Goal: Check status: Check status

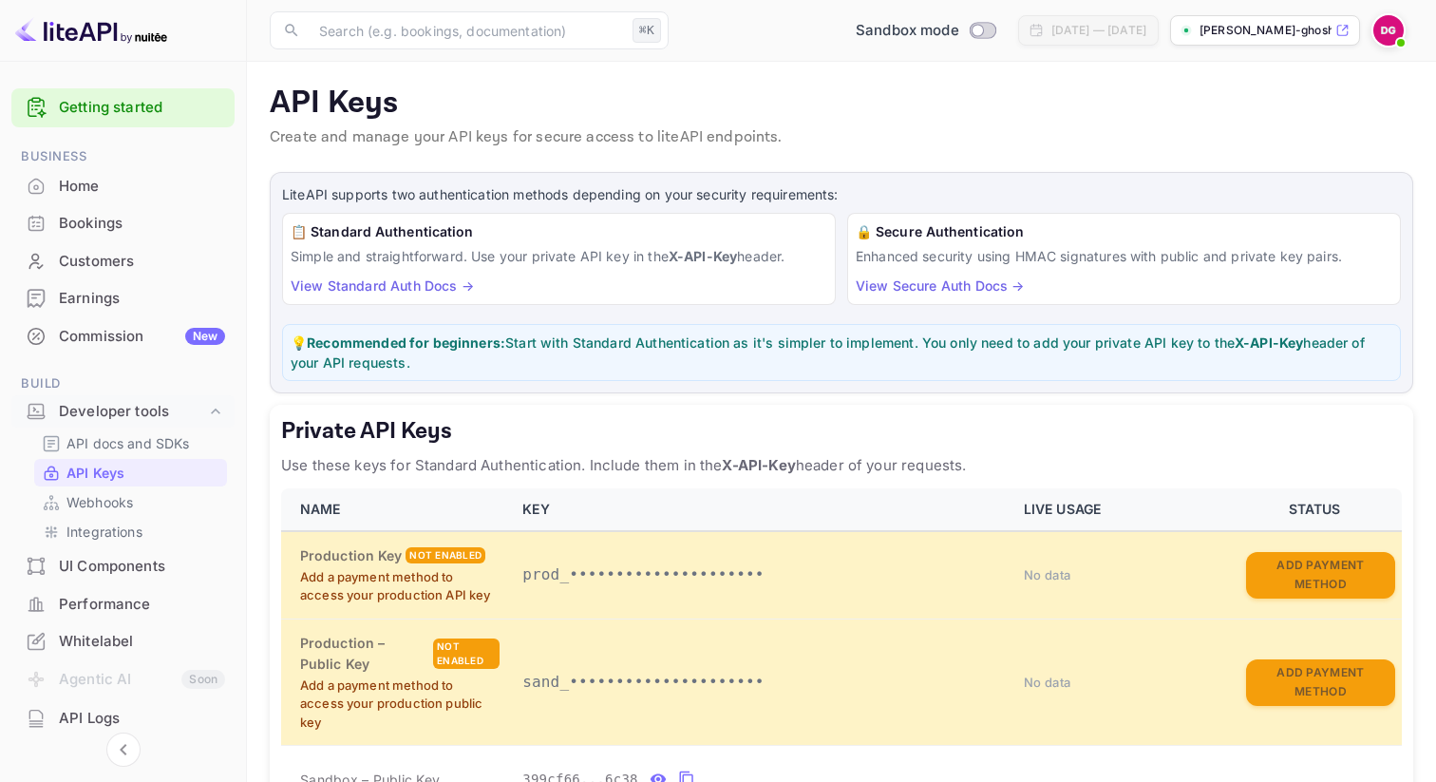
click at [125, 208] on div "Bookings" at bounding box center [122, 223] width 223 height 37
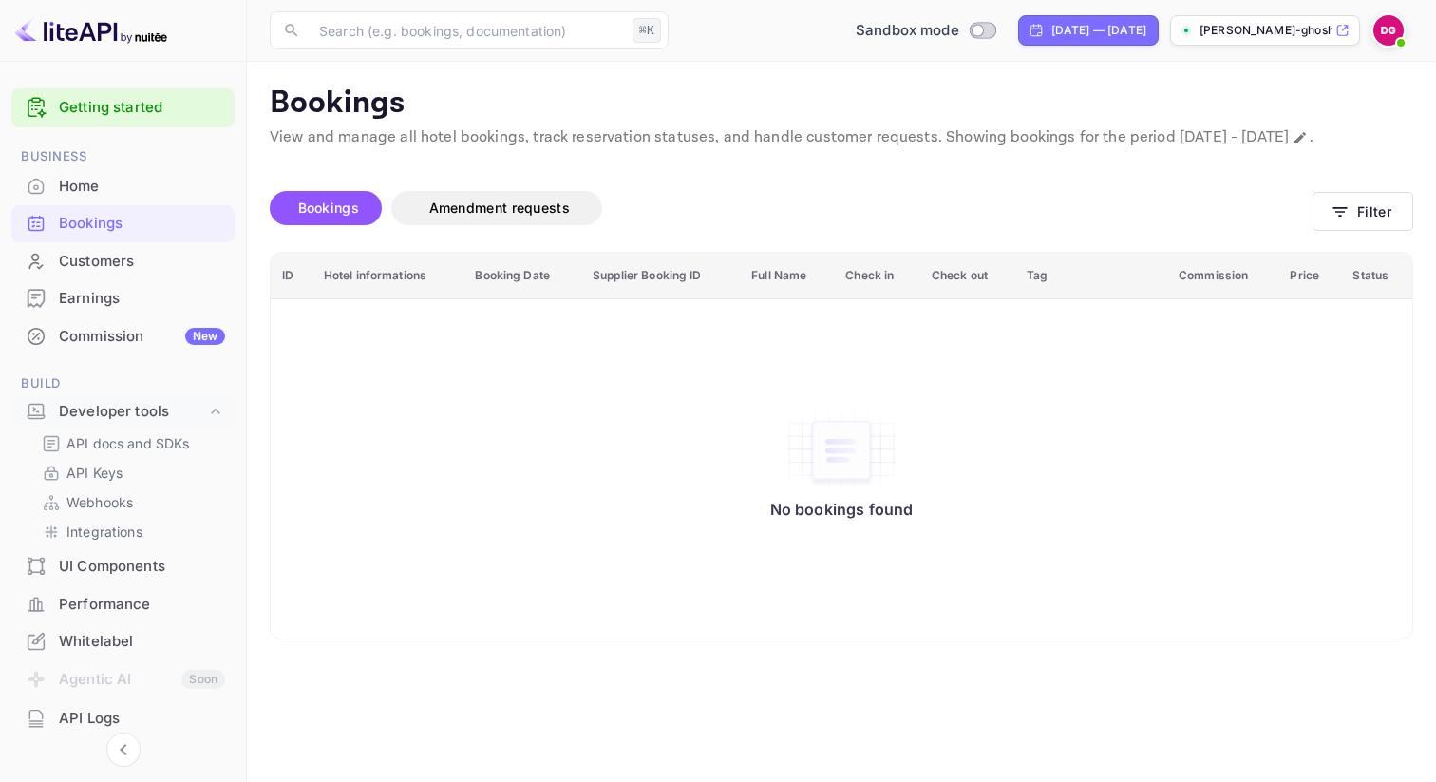
click at [1082, 25] on div "[DATE] — [DATE]" at bounding box center [1099, 30] width 95 height 17
select select "7"
select select "2025"
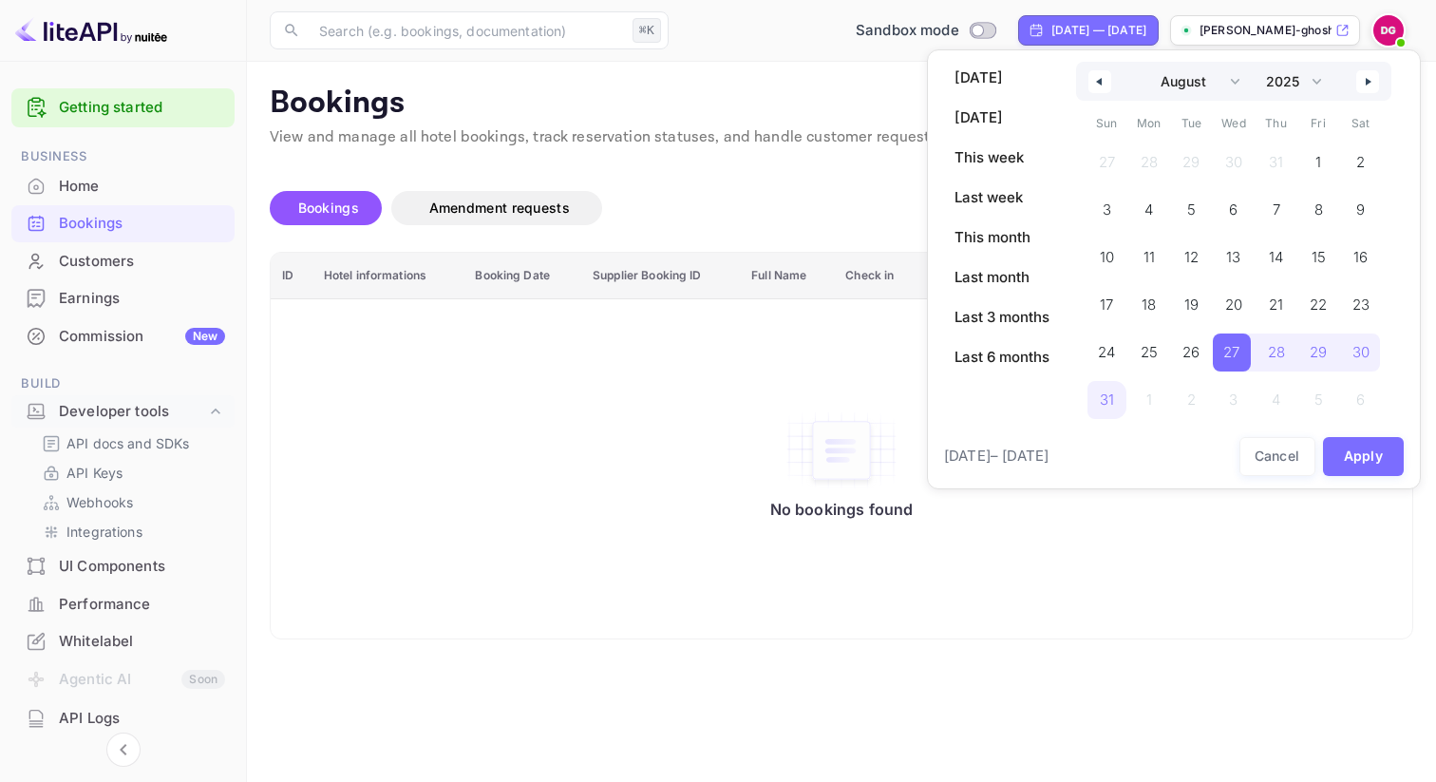
click at [1082, 28] on div at bounding box center [718, 391] width 1436 height 782
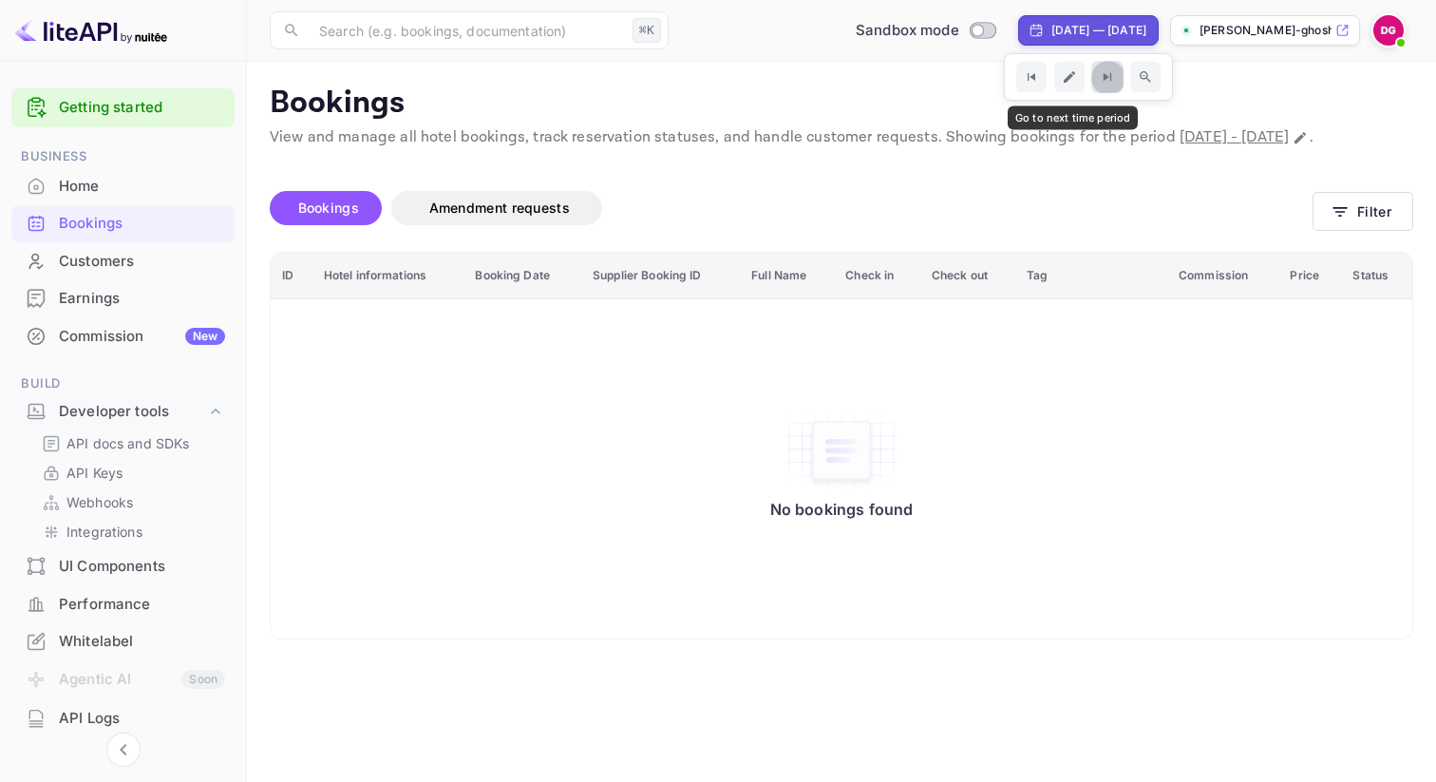
click at [1099, 80] on icon "Go to next time period" at bounding box center [1107, 77] width 16 height 16
click at [1052, 27] on div "[DATE] — [DATE]" at bounding box center [1099, 30] width 95 height 17
select select "7"
select select "2025"
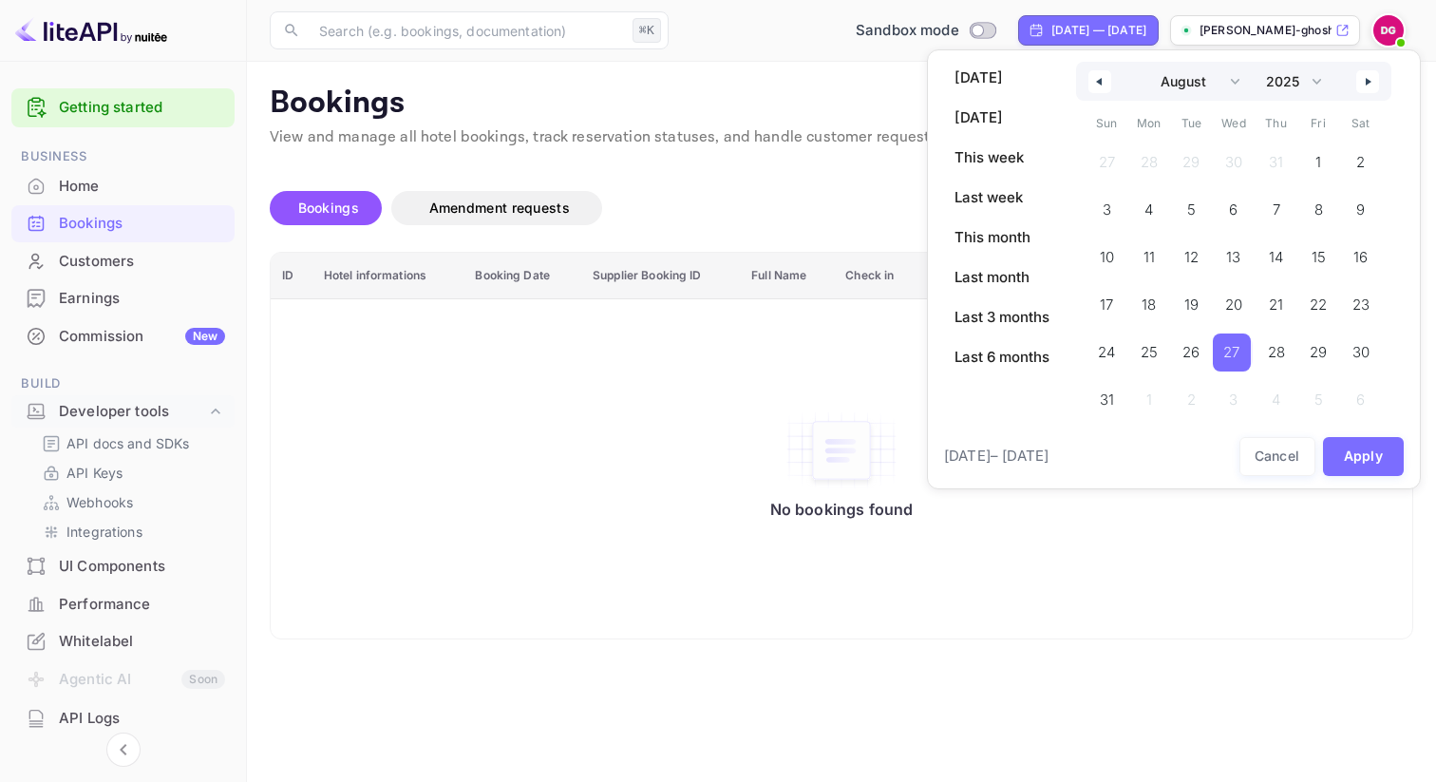
click at [1234, 351] on span "27" at bounding box center [1231, 352] width 16 height 34
click at [1108, 407] on span "31" at bounding box center [1104, 400] width 14 height 34
click at [1356, 457] on button "Apply" at bounding box center [1364, 456] width 82 height 39
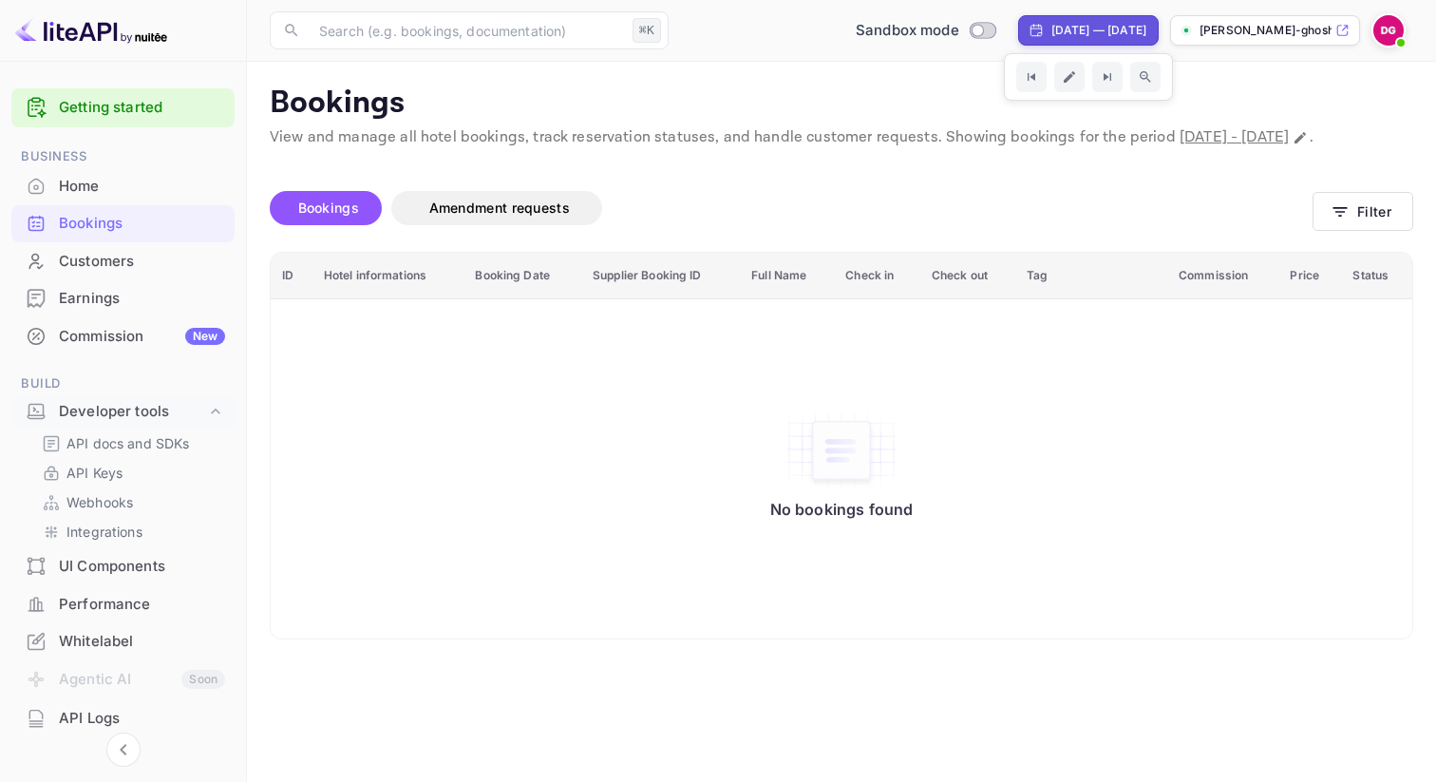
click at [1057, 17] on div "[DATE] — [DATE]" at bounding box center [1088, 30] width 141 height 30
select select "7"
select select "2025"
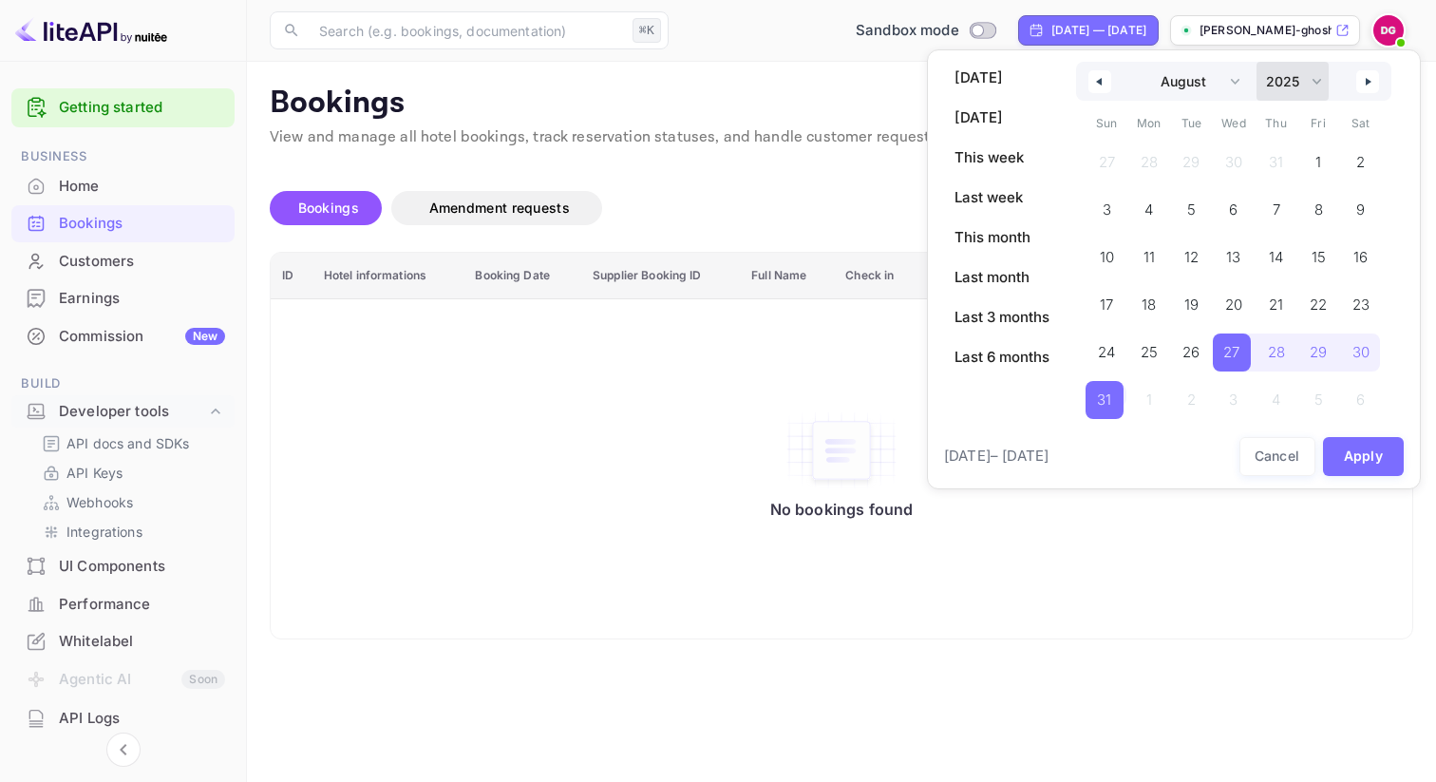
click at [1316, 83] on select "2030 2029 2028 2027 2026 2025 2024 2023 2022 2021 2020 2019 2018 2017 2016 2015…" at bounding box center [1293, 81] width 72 height 39
click at [1258, 62] on select "2030 2029 2028 2027 2026 2025 2024 2023 2022 2021 2020 2019 2018 2017 2016 2015…" at bounding box center [1293, 81] width 72 height 39
click at [1205, 83] on select "January February March April May June July August September October November De…" at bounding box center [1193, 81] width 107 height 39
click at [1140, 62] on select "January February March April May June July August September October November De…" at bounding box center [1193, 81] width 107 height 39
click at [1014, 77] on span "[DATE]" at bounding box center [1002, 78] width 118 height 32
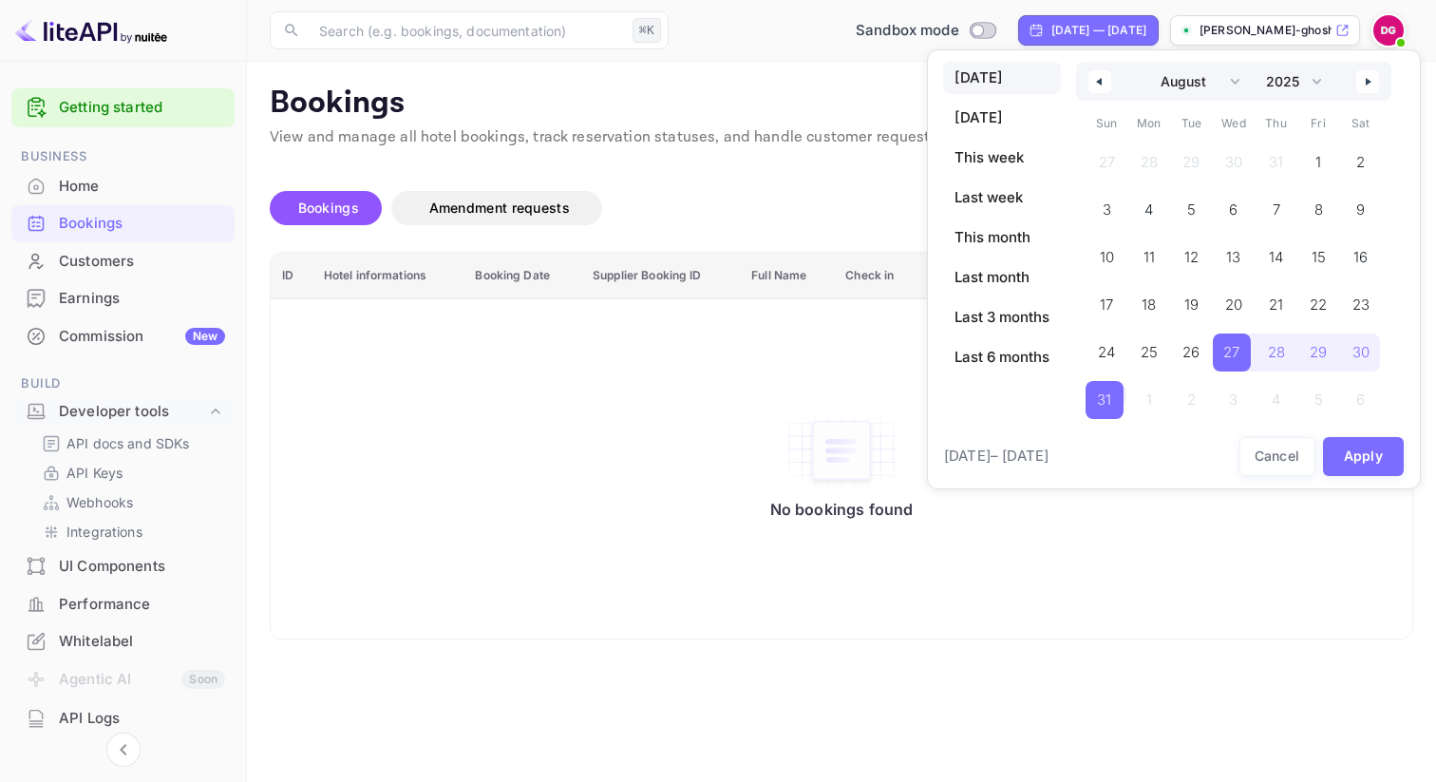
select select "8"
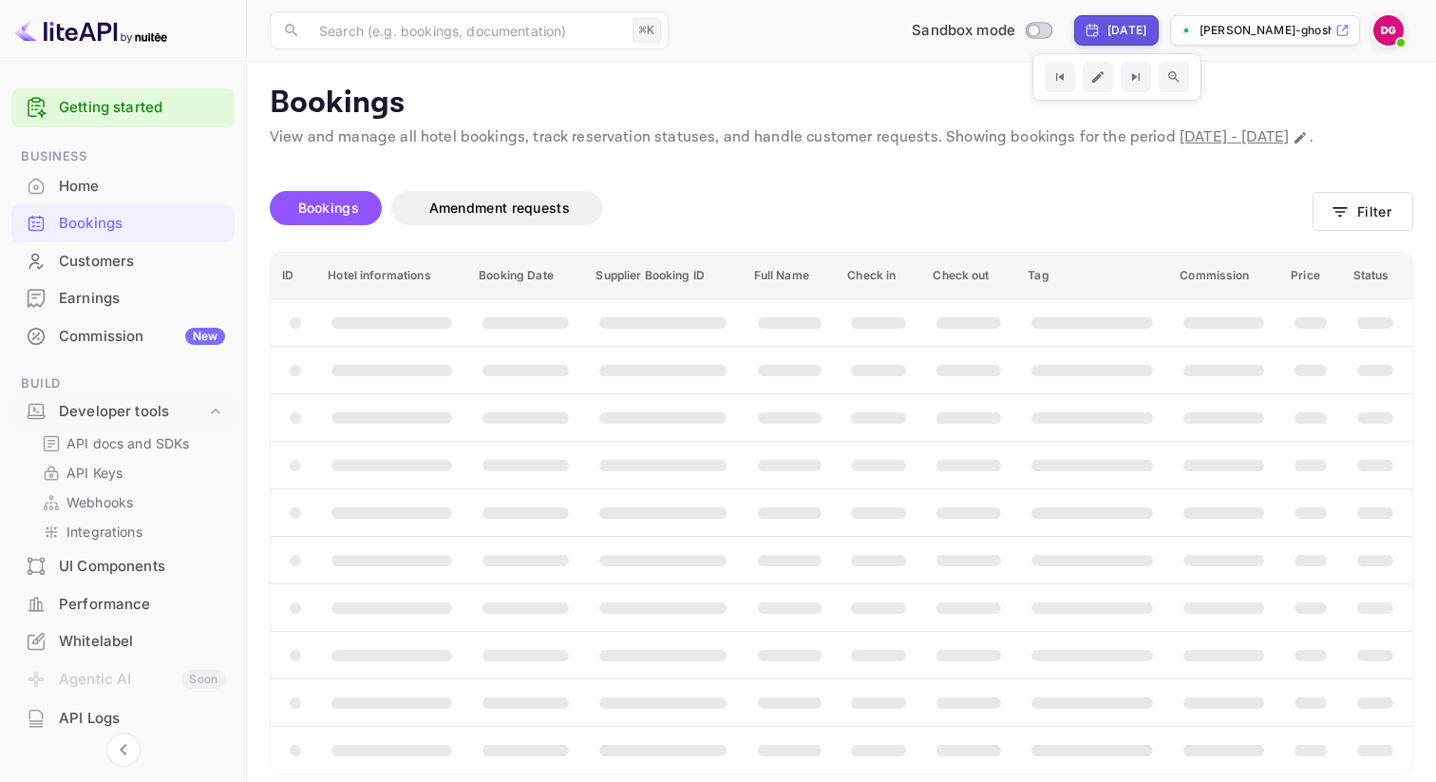
click at [1121, 28] on div "[DATE]" at bounding box center [1127, 30] width 39 height 17
select select "8"
select select "2025"
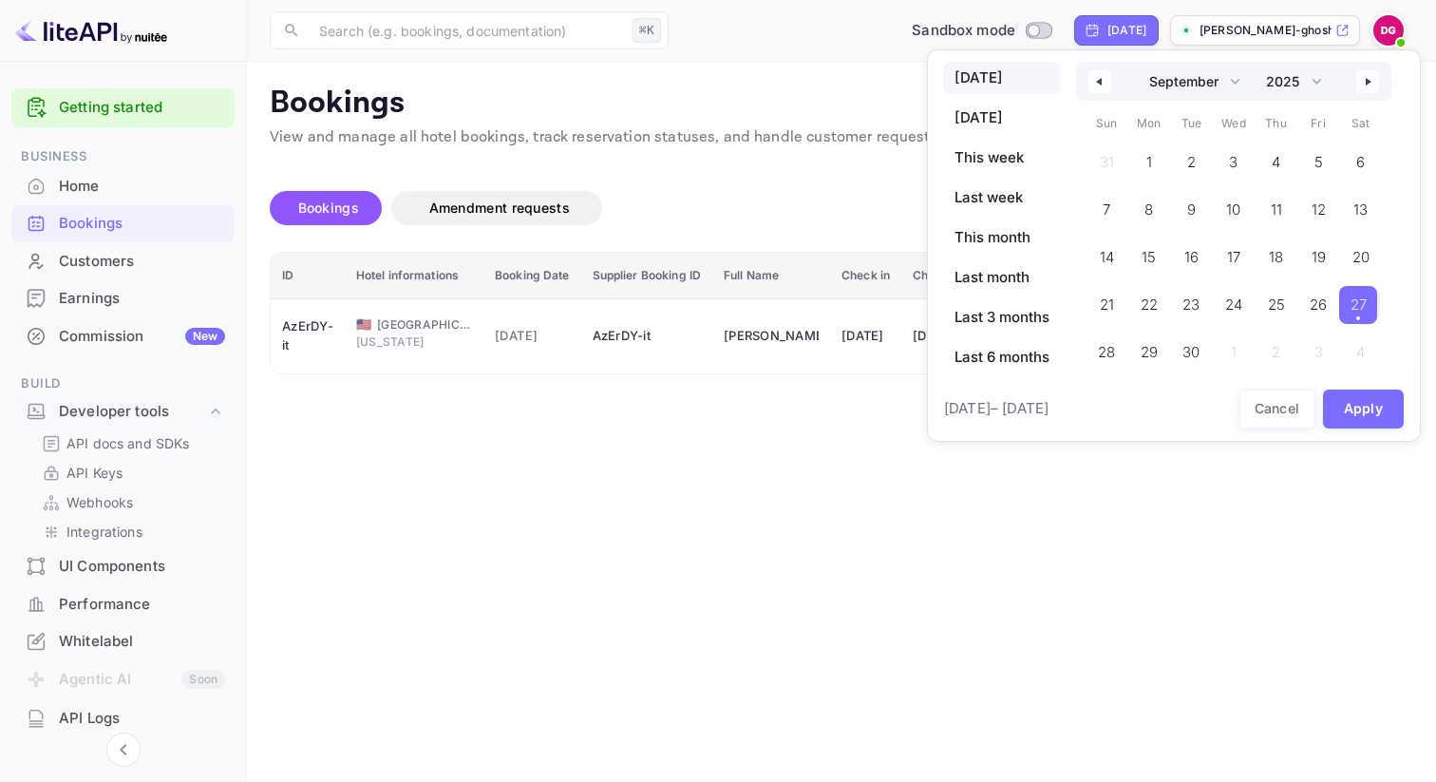
click at [711, 480] on div at bounding box center [718, 391] width 1436 height 782
